Goal: Task Accomplishment & Management: Manage account settings

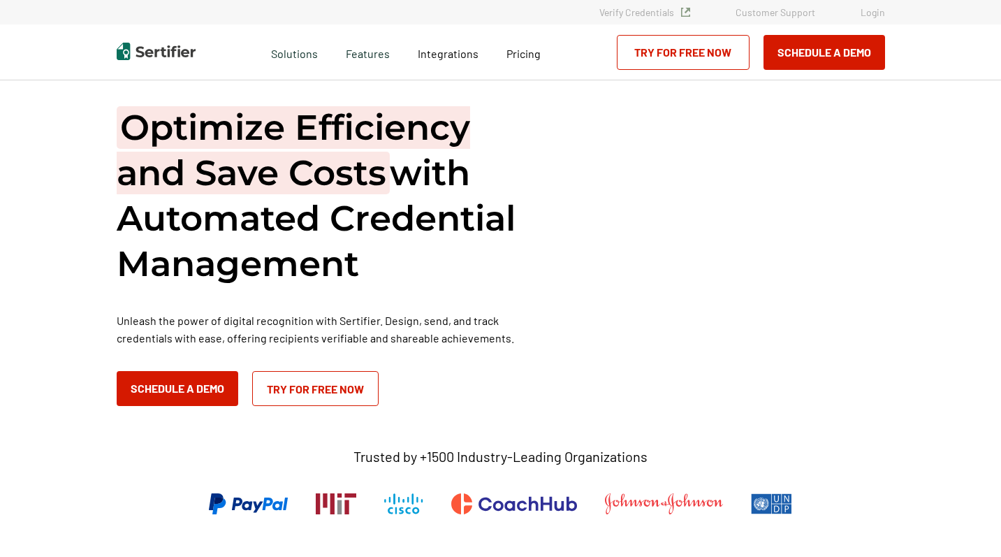
click at [881, 16] on link "Login" at bounding box center [872, 12] width 24 height 12
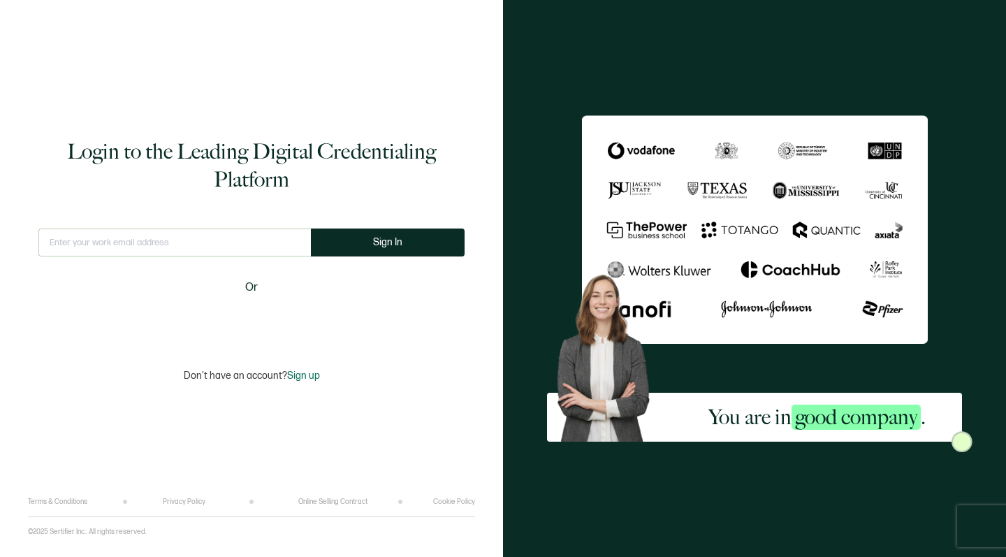
type input "[PERSON_NAME][EMAIL_ADDRESS][DOMAIN_NAME]"
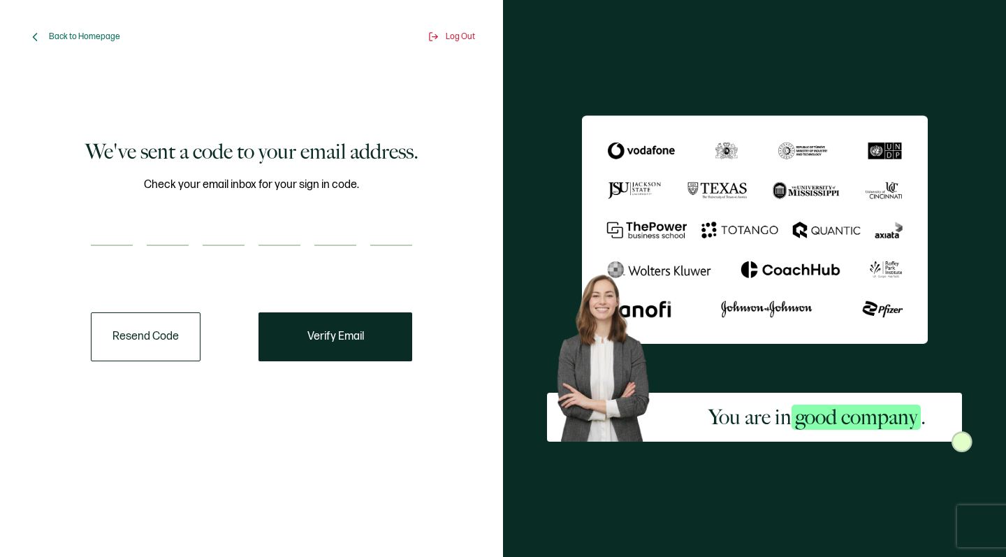
click at [508, 2] on div "You are in good company ." at bounding box center [754, 278] width 503 height 557
click at [95, 253] on div "Check your email inbox for your sign in code." at bounding box center [251, 219] width 321 height 87
click at [111, 239] on input "number" at bounding box center [112, 232] width 42 height 28
type input "8"
type input "7"
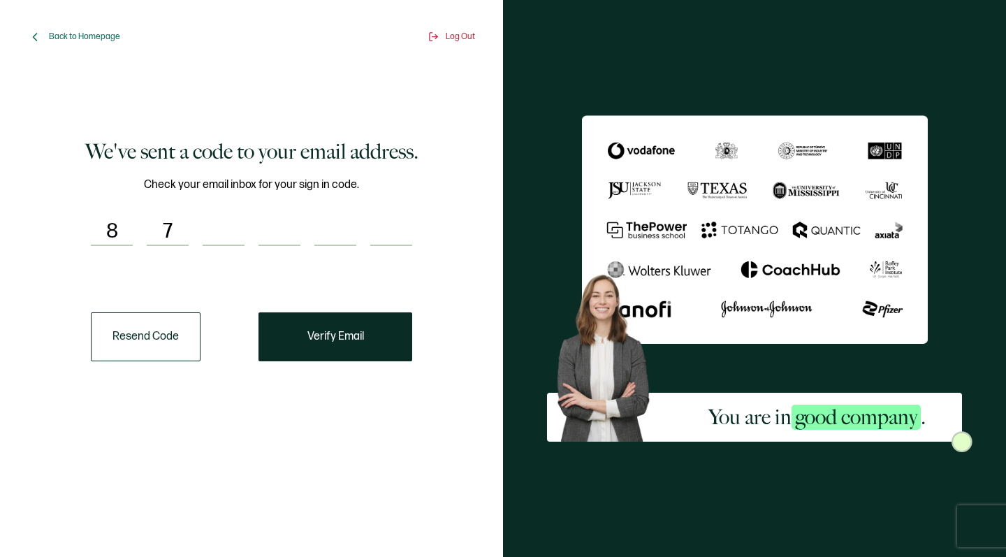
type input "9"
type input "6"
type input "0"
